Goal: Navigation & Orientation: Find specific page/section

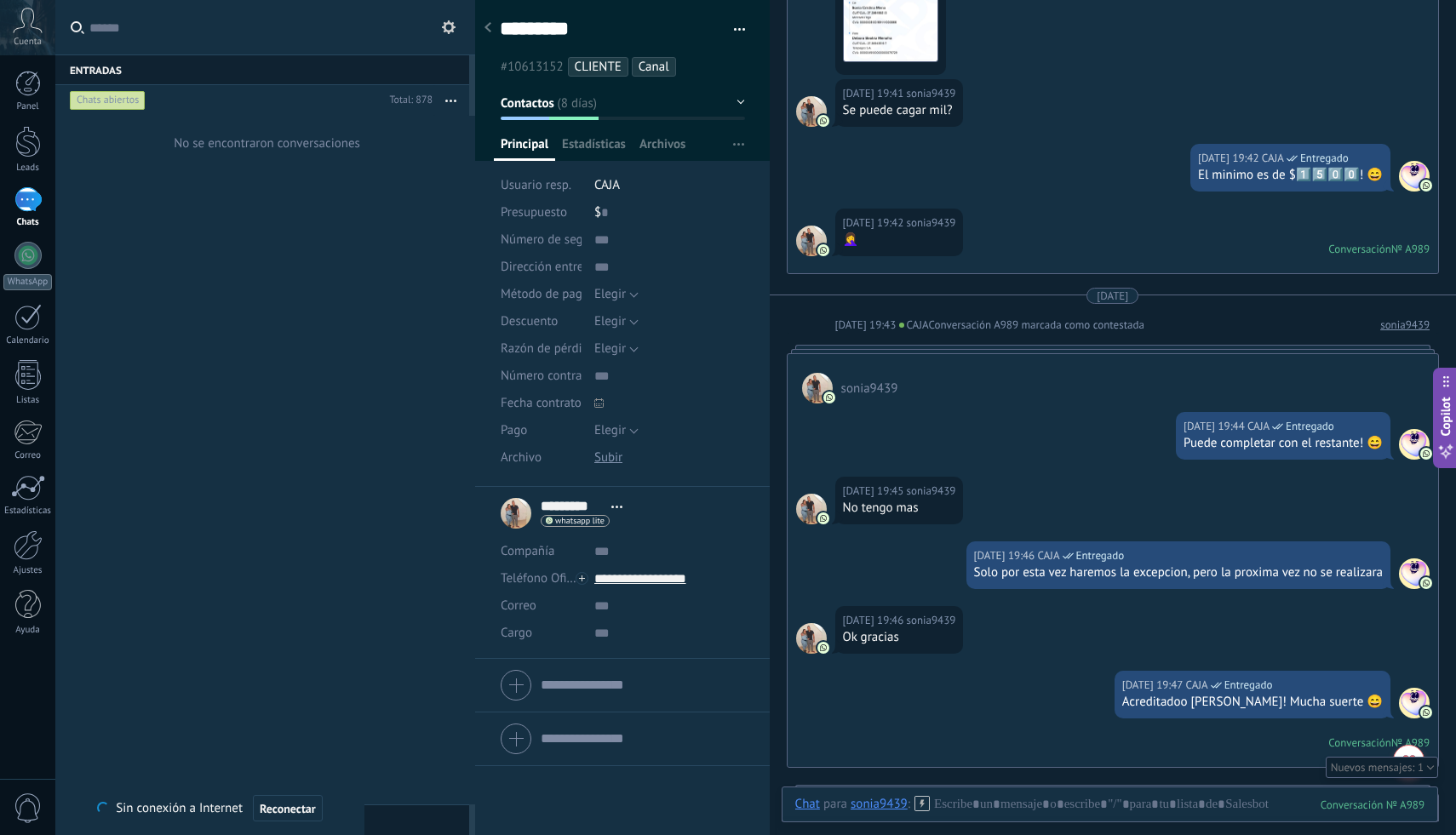
click at [40, 197] on div "1" at bounding box center [28, 200] width 27 height 25
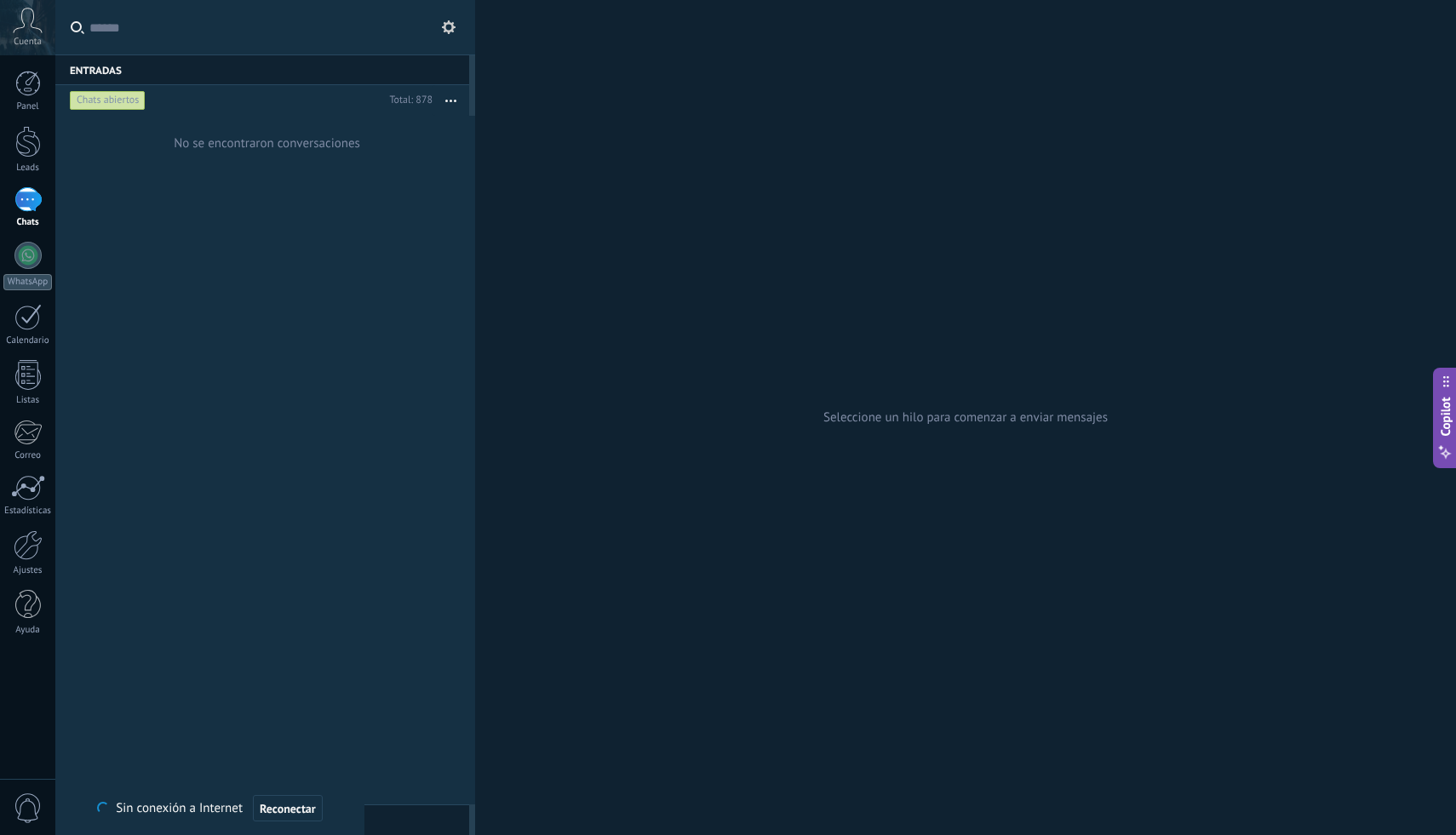
click at [30, 190] on div "1" at bounding box center [28, 200] width 27 height 25
